Goal: Task Accomplishment & Management: Manage account settings

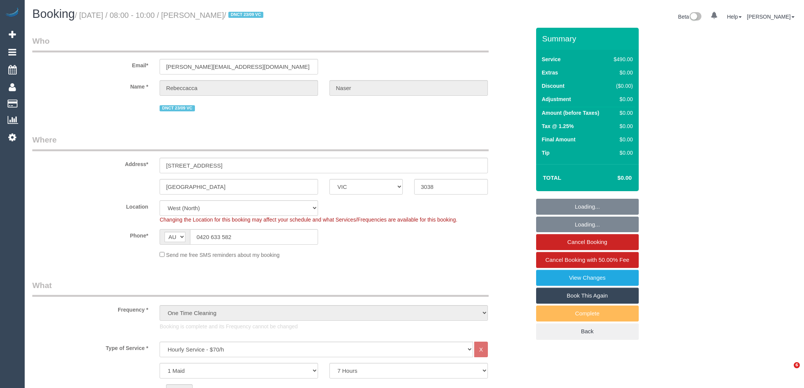
select select "VIC"
select select "420"
select select "spot1"
select select "number:28"
select select "number:14"
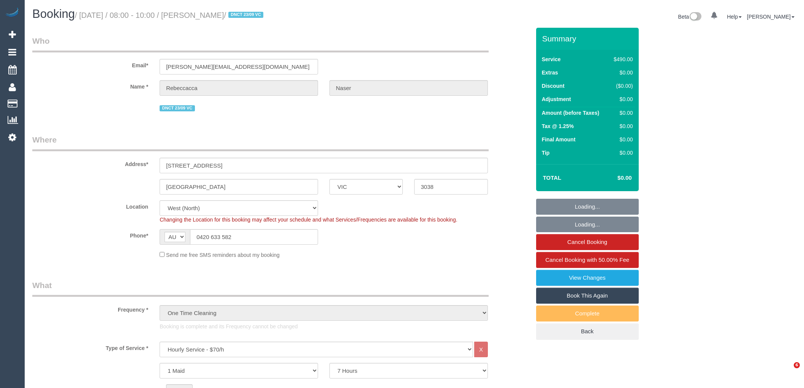
select select "number:19"
select select "number:25"
select select "number:12"
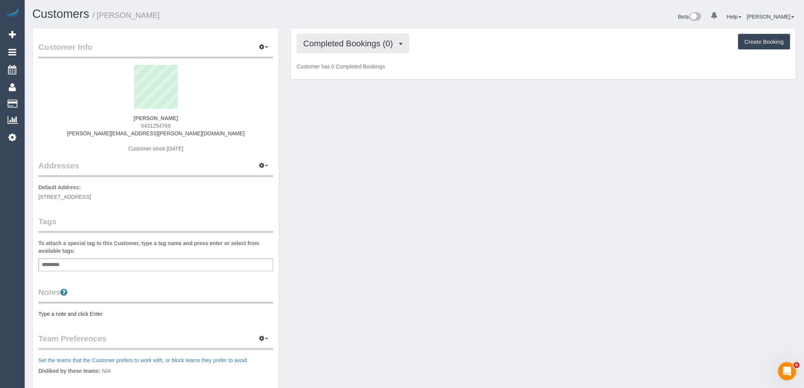
click at [363, 47] on span "Completed Bookings (0)" at bounding box center [349, 44] width 93 height 10
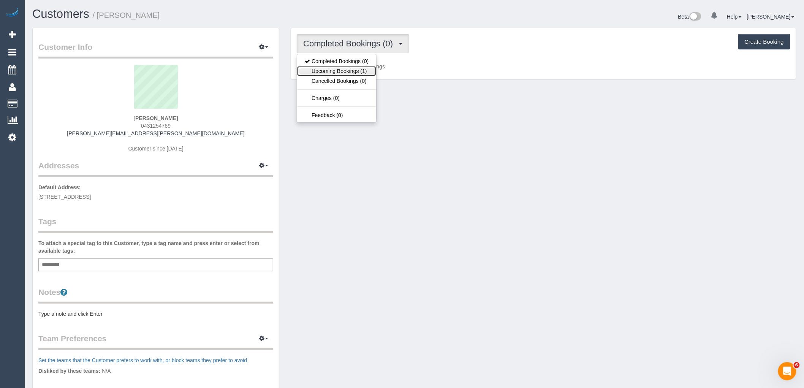
click at [355, 71] on link "Upcoming Bookings (1)" at bounding box center [336, 71] width 79 height 10
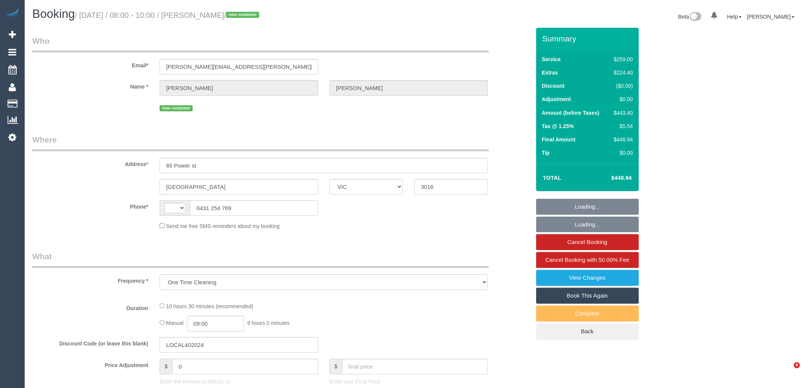
select select "VIC"
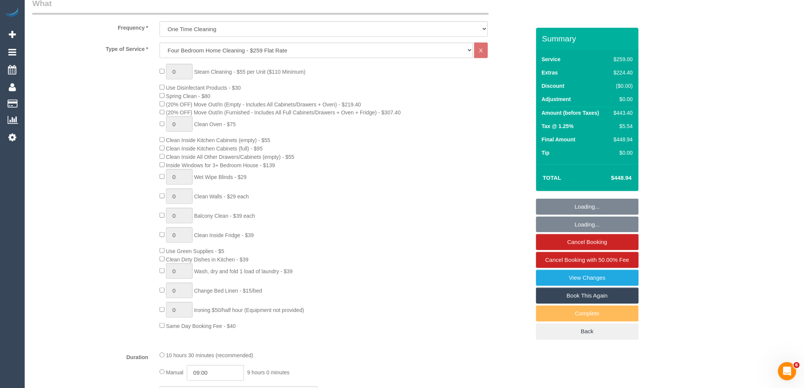
select select "string:AU"
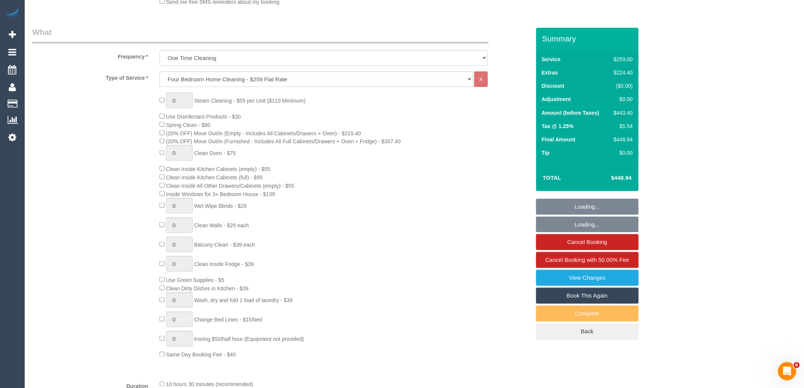
select select "object:704"
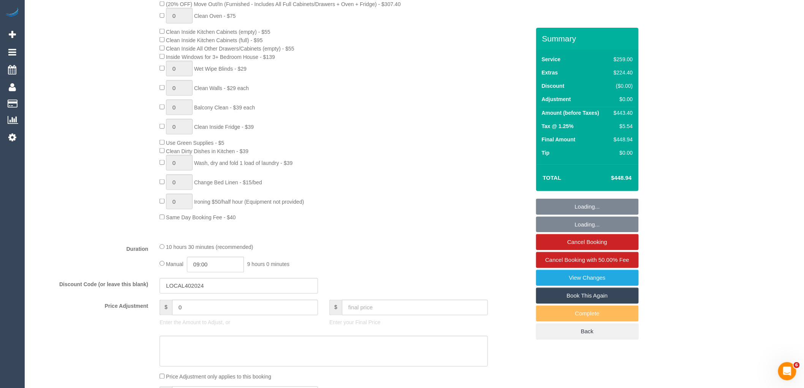
select select "string:stripe-pm_1S9FP02GScqysDRVfrcrQzOO"
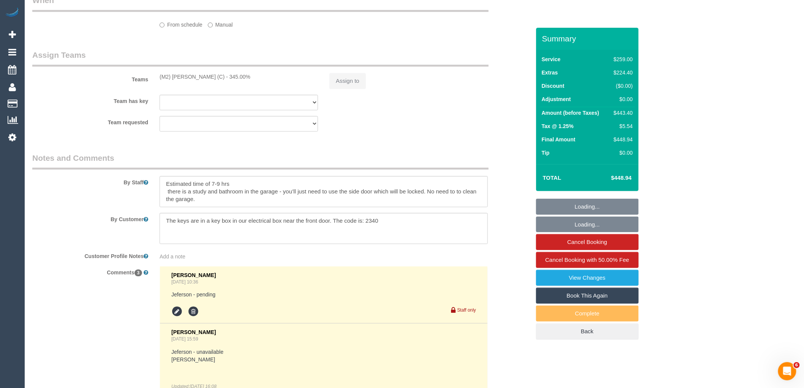
select select "number:28"
select select "number:16"
select select "number:18"
select select "number:22"
select select "number:11"
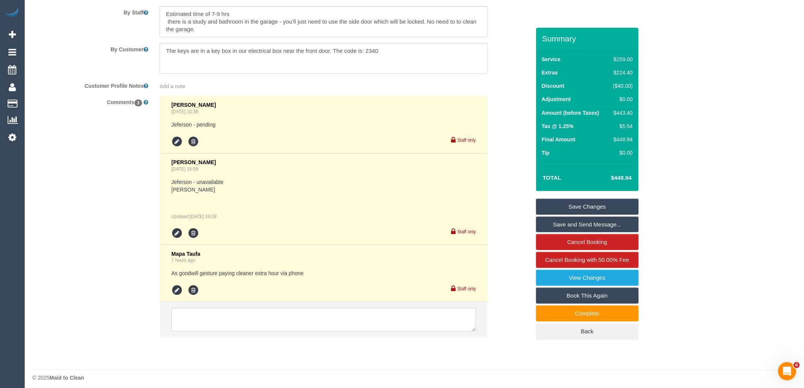
scroll to position [1055, 0]
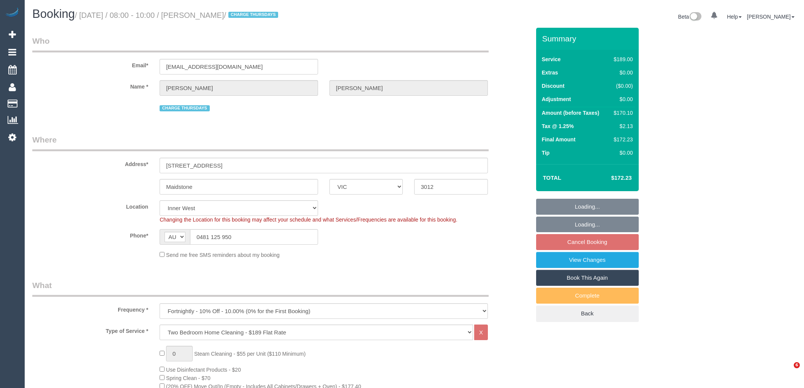
select select "VIC"
select select "string:stripe-pm_1Pa8TA2GScqysDRVHJDw6bru"
select select "spot2"
select select "number:27"
select select "number:15"
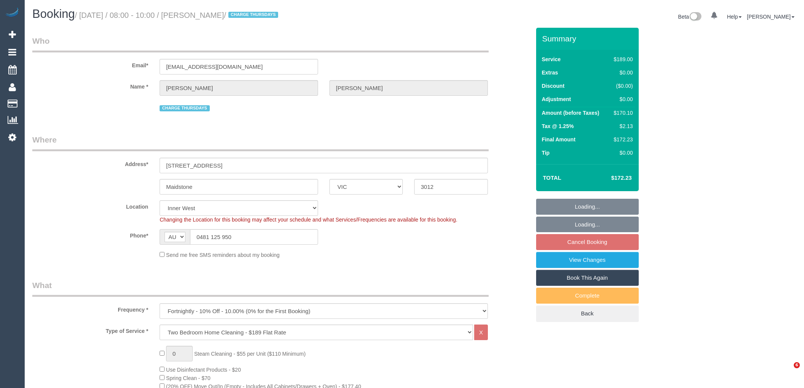
select select "number:18"
select select "number:24"
select select "number:33"
select select "number:12"
